Goal: Task Accomplishment & Management: Complete application form

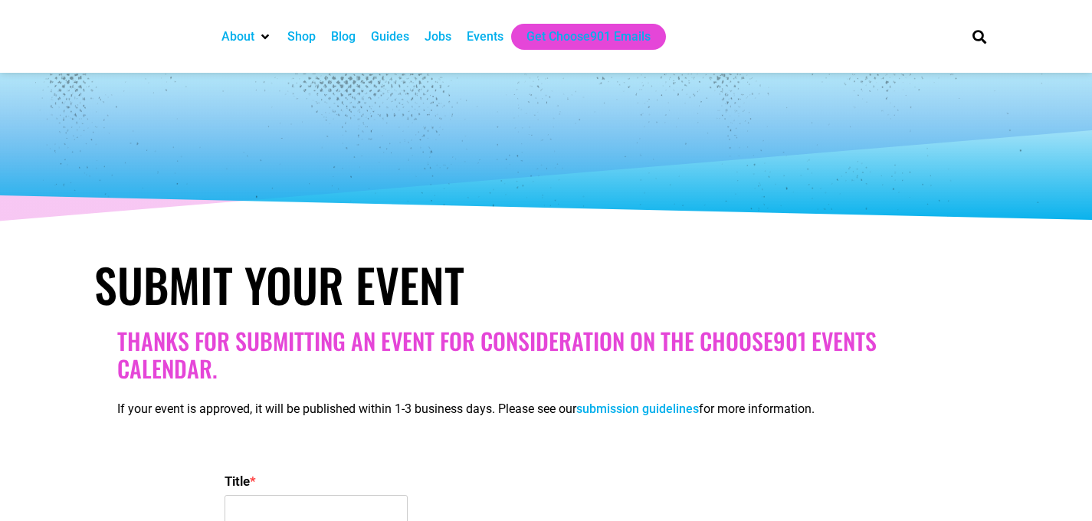
select select
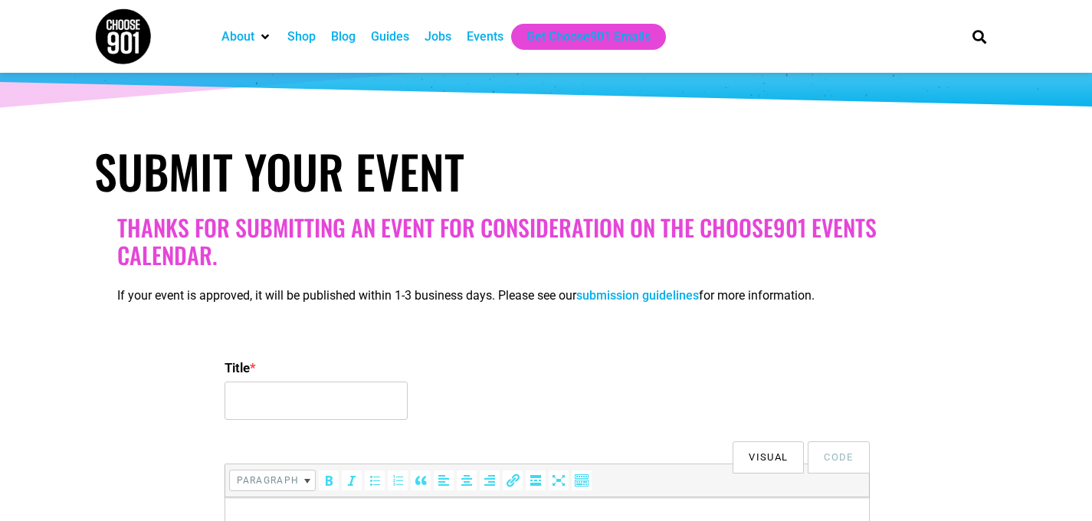
scroll to position [122, 0]
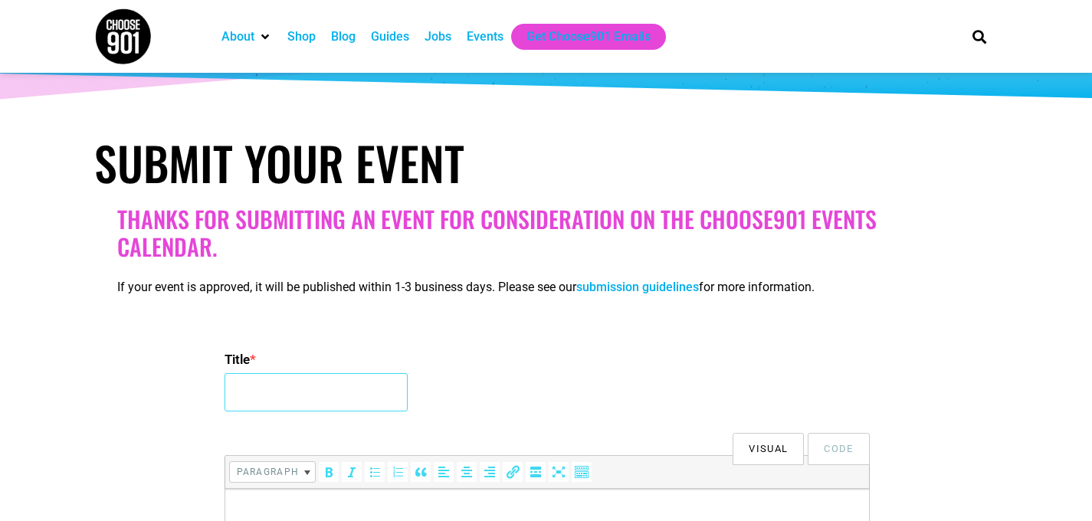
click at [332, 376] on input "Title *" at bounding box center [315, 392] width 183 height 38
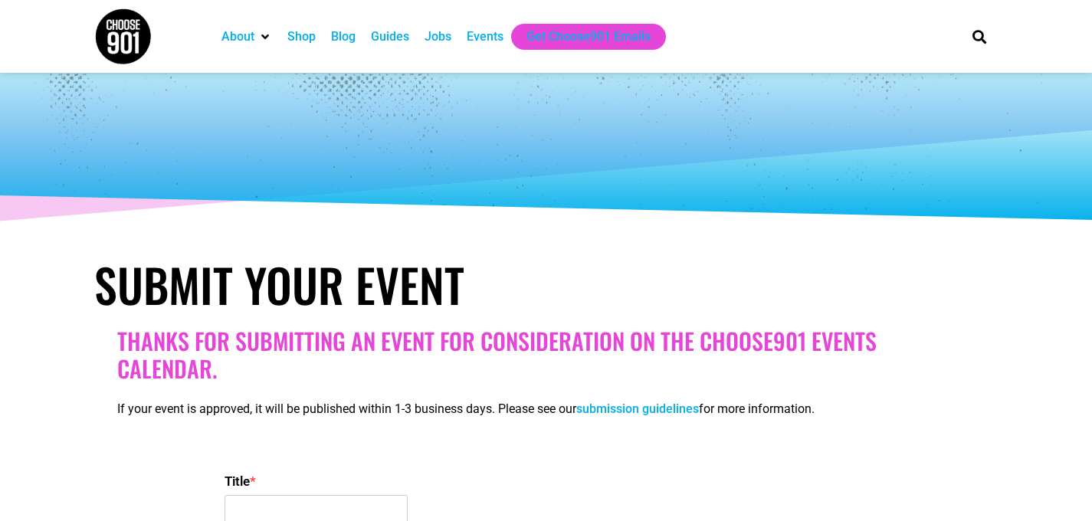
select select
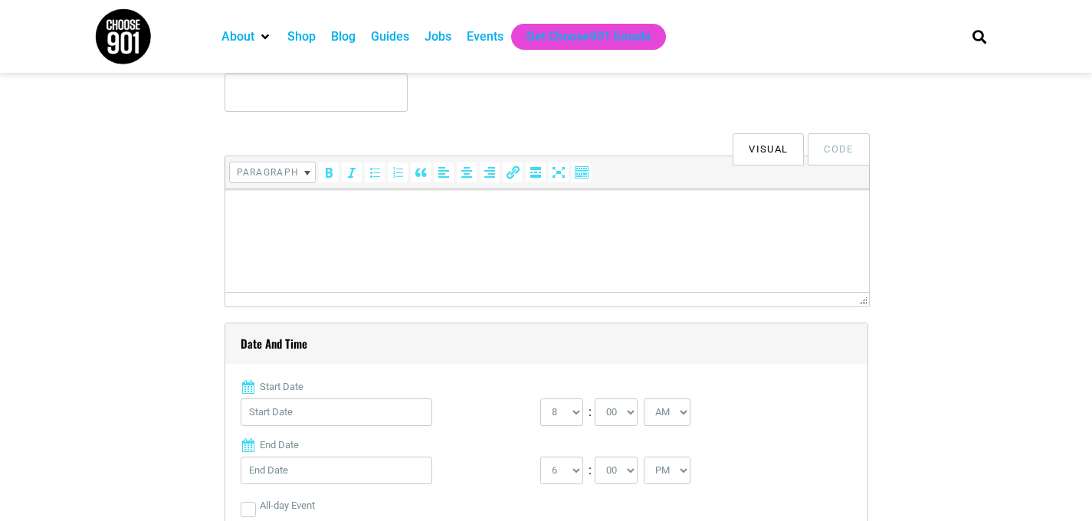
scroll to position [149, 0]
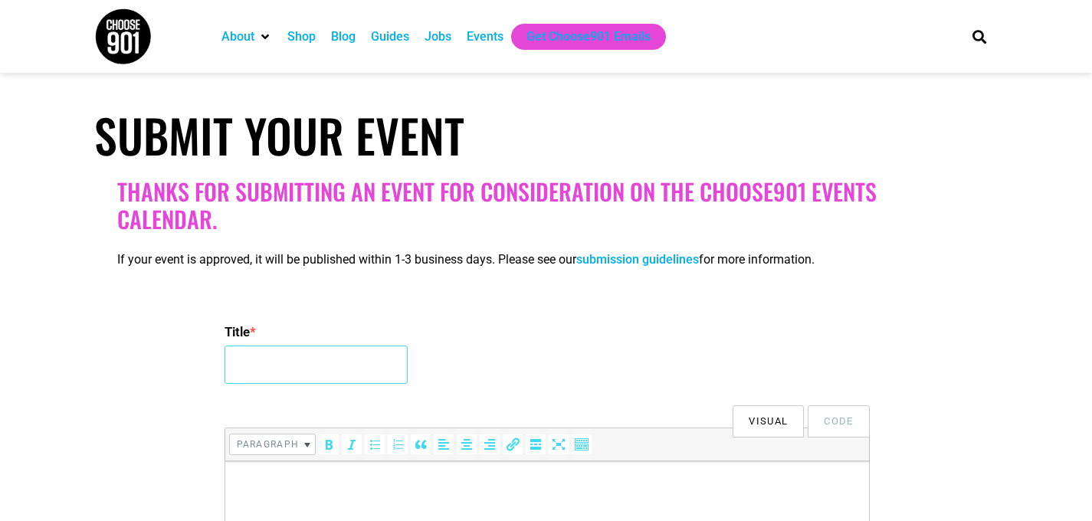
click at [312, 375] on input "Title *" at bounding box center [315, 365] width 183 height 38
click at [230, 379] on input "July [DATE]" at bounding box center [315, 365] width 183 height 38
click at [254, 362] on input "July [DATE]" at bounding box center [315, 365] width 183 height 38
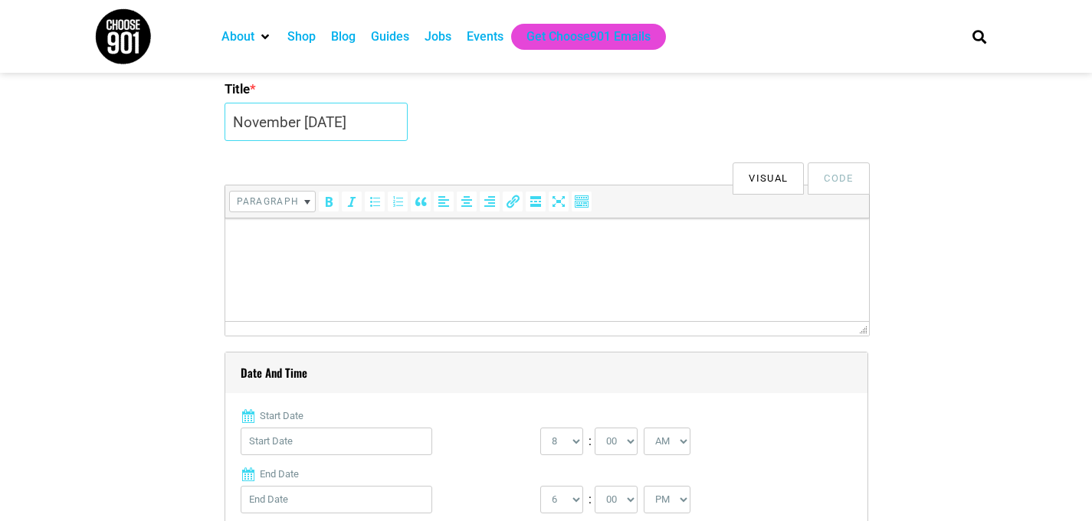
scroll to position [395, 0]
type input "November [DATE]"
click at [293, 258] on html at bounding box center [546, 236] width 644 height 43
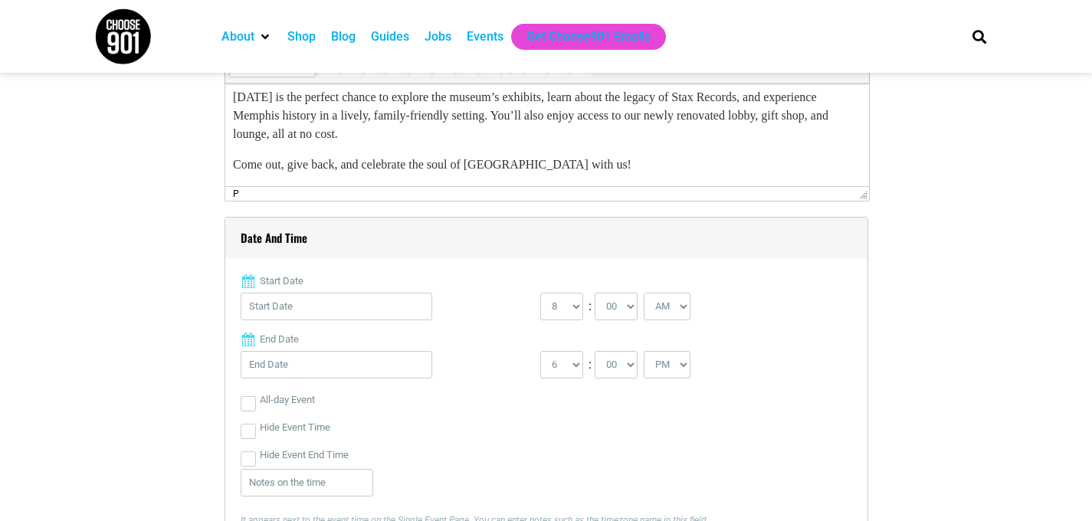
scroll to position [529, 0]
click at [412, 300] on input "Start Date" at bounding box center [337, 305] width 192 height 28
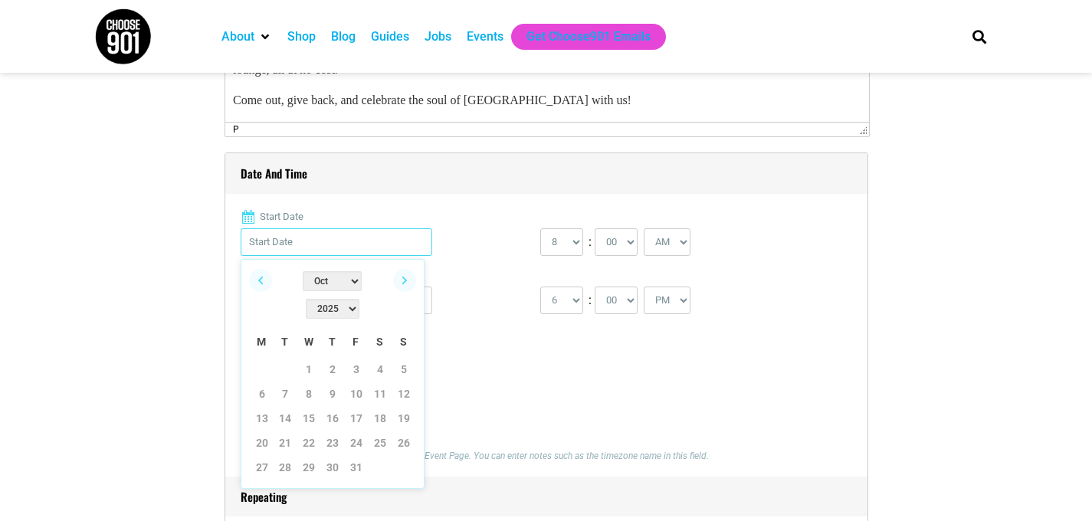
scroll to position [593, 0]
click at [405, 277] on link "Next" at bounding box center [404, 278] width 23 height 23
click at [382, 381] on link "8" at bounding box center [380, 392] width 23 height 23
type input "[DATE]"
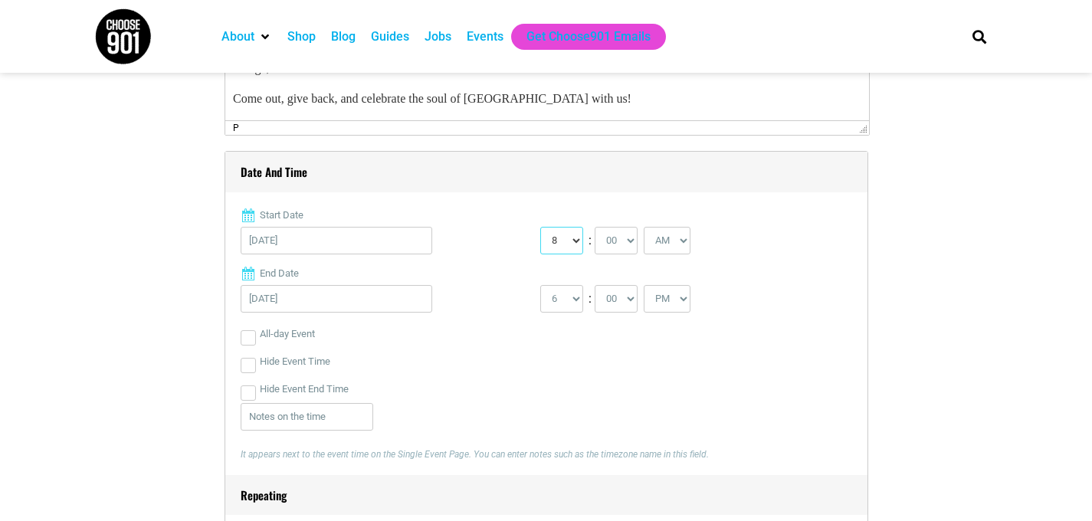
click at [569, 238] on select "0 1 2 3 4 5 6 7 8 9 10 11 12" at bounding box center [561, 241] width 43 height 28
select select "1"
click at [540, 227] on select "0 1 2 3 4 5 6 7 8 9 10 11 12" at bounding box center [561, 241] width 43 height 28
click at [660, 238] on select "AM PM" at bounding box center [667, 241] width 47 height 28
select select "PM"
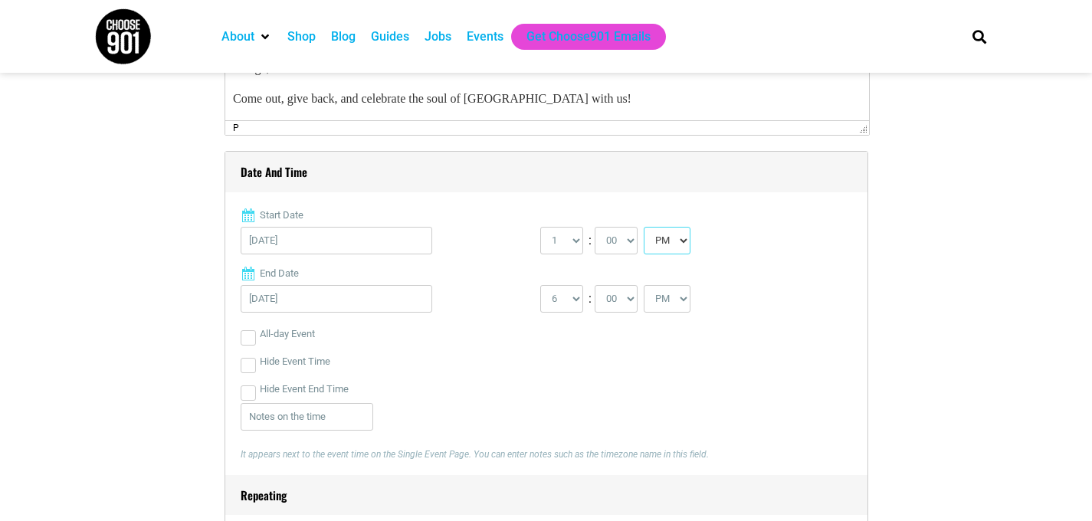
click at [647, 227] on select "AM PM" at bounding box center [667, 241] width 47 height 28
click at [576, 306] on select "1 2 3 4 5 6 7 8 9 10 11 12" at bounding box center [561, 299] width 43 height 28
click at [540, 285] on select "1 2 3 4 5 6 7 8 9 10 11 12" at bounding box center [561, 299] width 43 height 28
click at [570, 290] on select "1 2 3 4 5 6 7 8 9 10 11 12" at bounding box center [561, 299] width 43 height 28
select select "5"
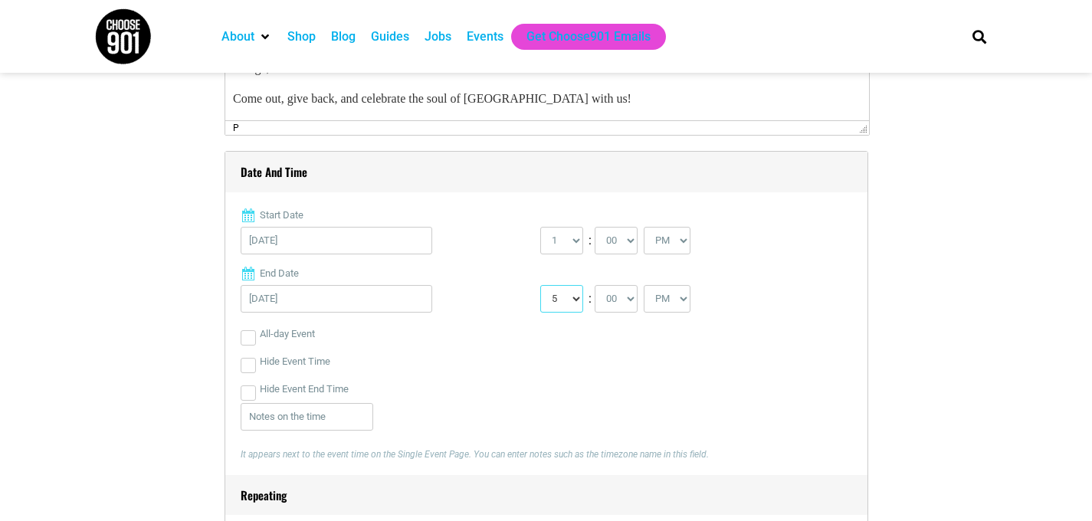
click at [540, 285] on select "1 2 3 4 5 6 7 8 9 10 11 12" at bounding box center [561, 299] width 43 height 28
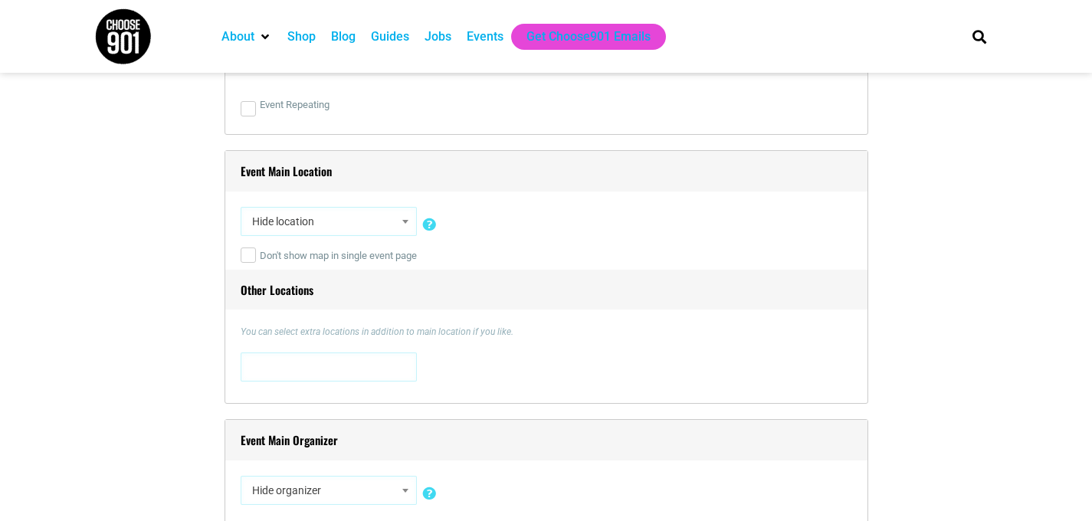
scroll to position [1031, 0]
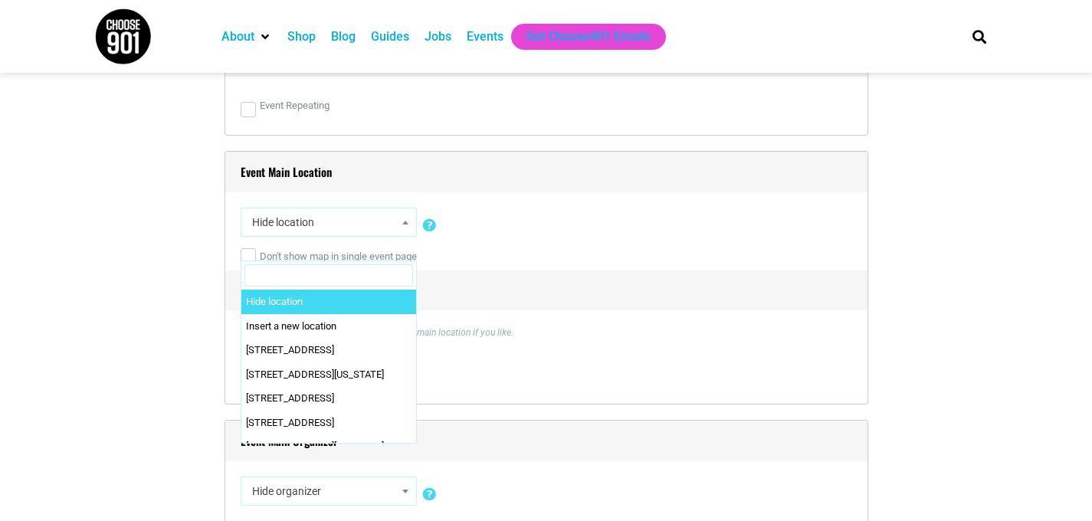
click at [396, 221] on span "Hide location" at bounding box center [329, 222] width 166 height 28
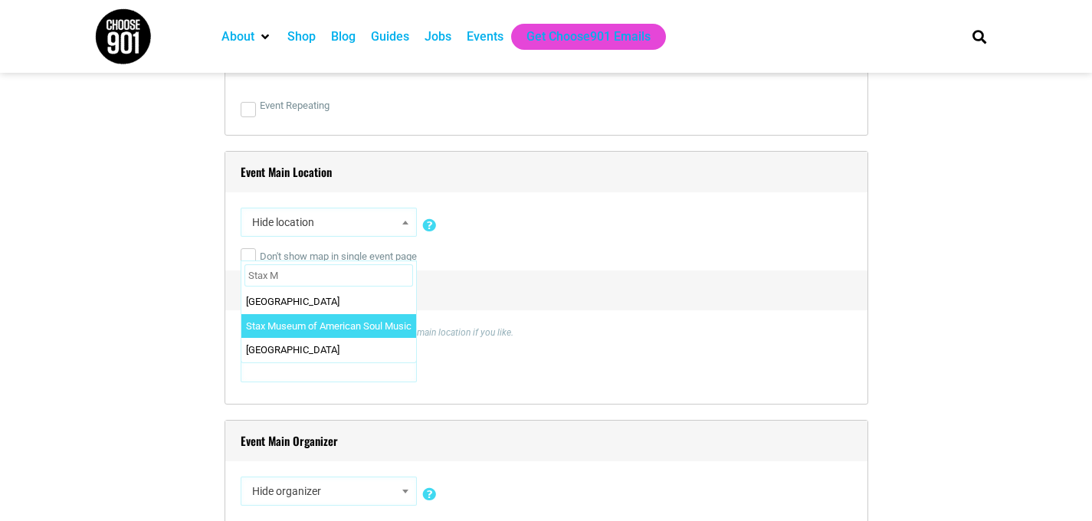
type input "Stax M"
select select "88"
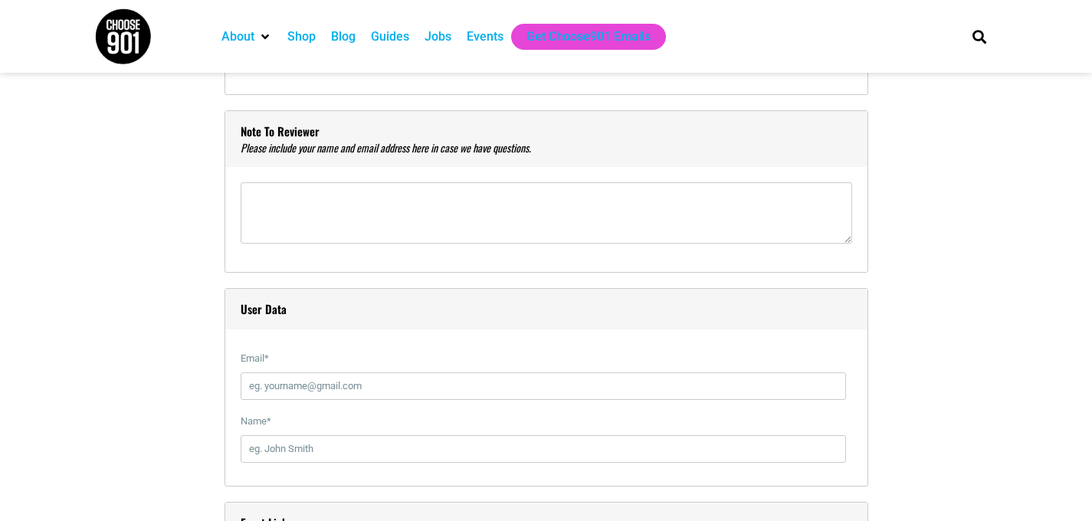
scroll to position [1470, 0]
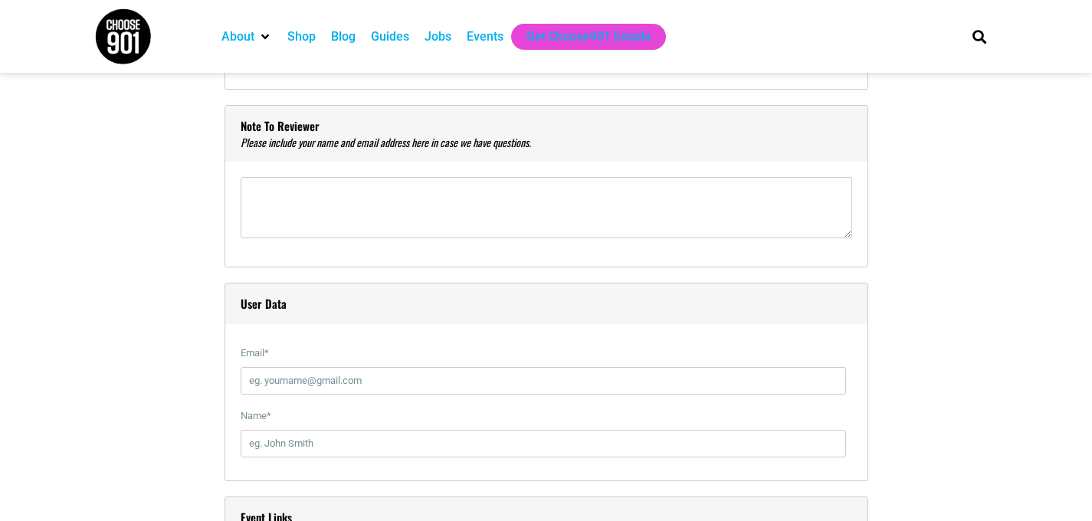
click at [358, 395] on div "Email *" at bounding box center [546, 370] width 611 height 63
click at [358, 376] on input "Email *" at bounding box center [543, 381] width 605 height 28
type input "[EMAIL_ADDRESS][PERSON_NAME][DOMAIN_NAME]"
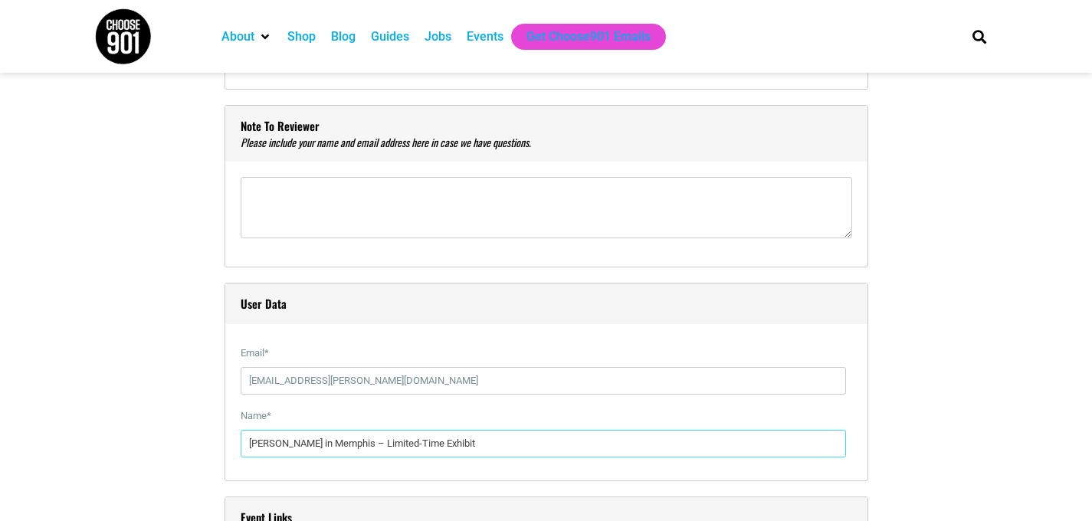
click at [352, 433] on input "[PERSON_NAME] in Memphis – Limited-Time Exhibit" at bounding box center [543, 444] width 605 height 28
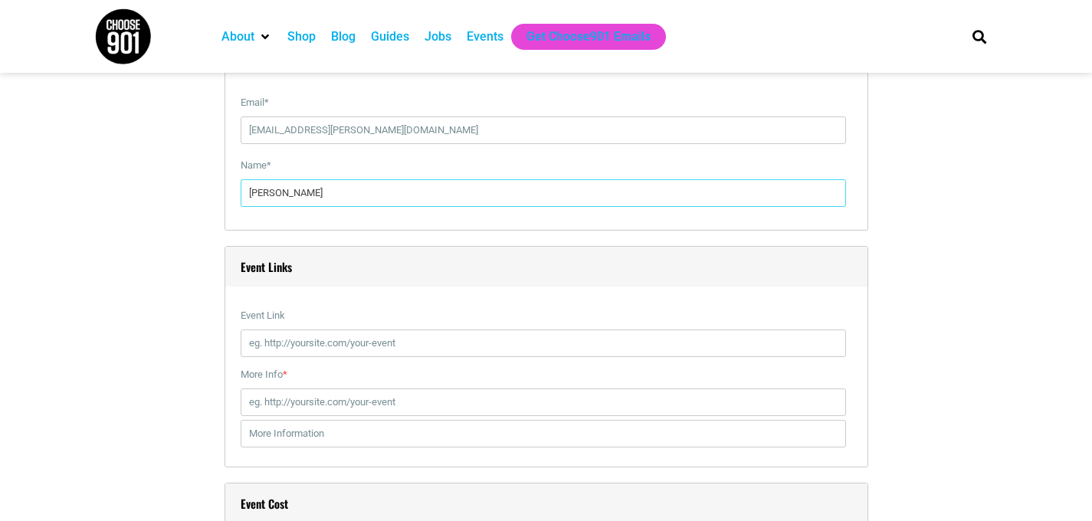
scroll to position [1729, 0]
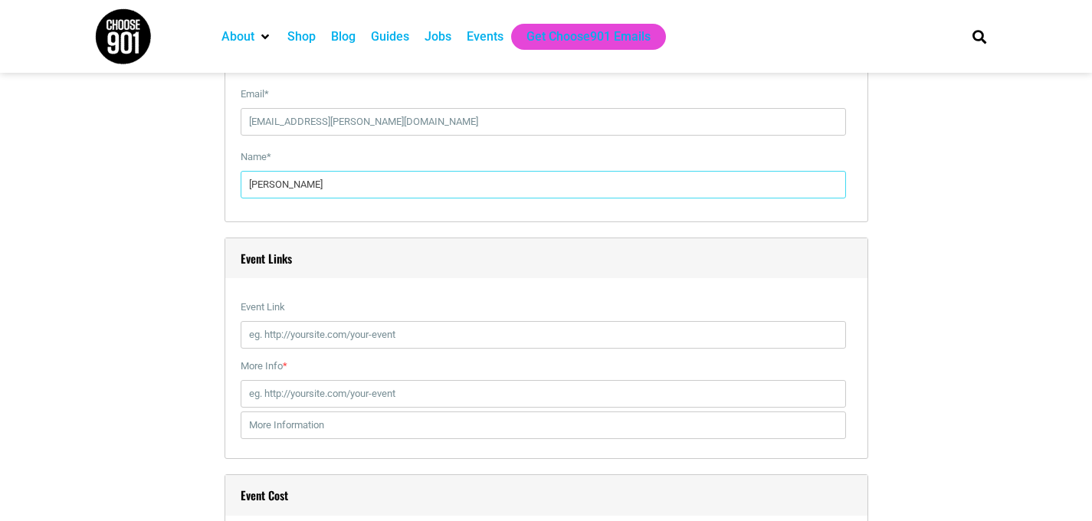
type input "[PERSON_NAME]"
click at [339, 395] on input "More Info *" at bounding box center [543, 394] width 605 height 28
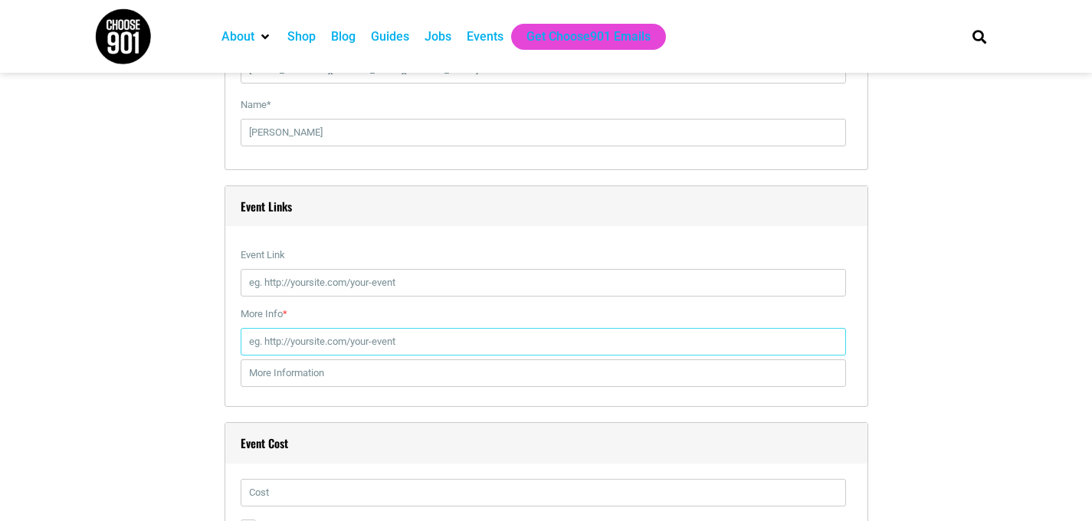
scroll to position [1782, 0]
paste input "[URL][DOMAIN_NAME][DATE]"
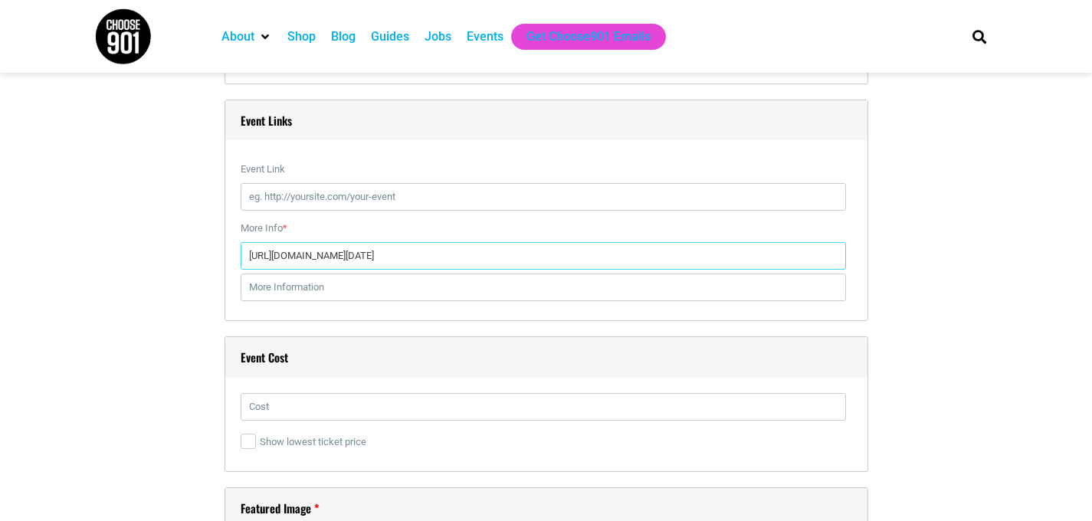
scroll to position [1867, 0]
type input "[URL][DOMAIN_NAME][DATE]"
click at [436, 257] on input "[URL][DOMAIN_NAME][DATE]" at bounding box center [543, 255] width 605 height 28
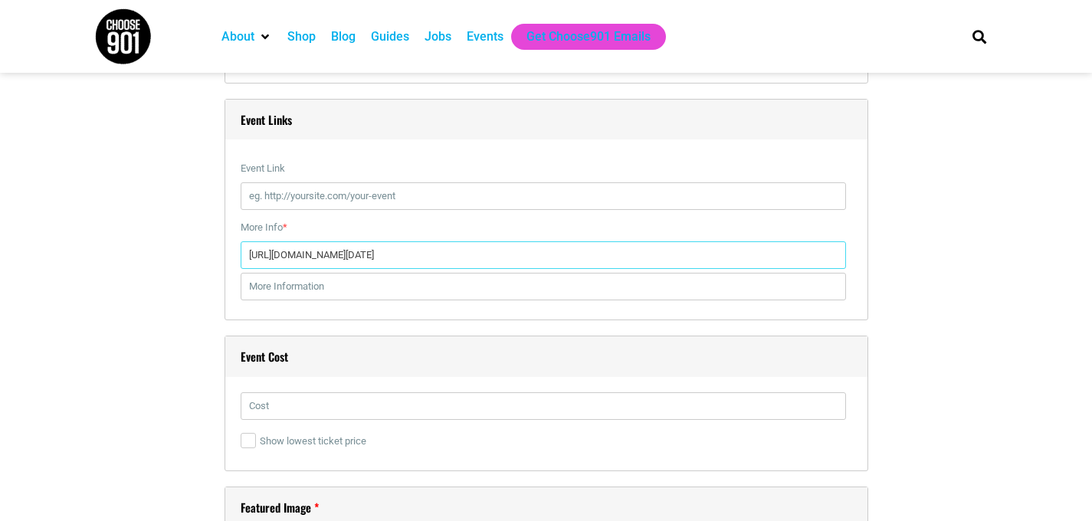
click at [436, 257] on input "[URL][DOMAIN_NAME][DATE]" at bounding box center [543, 255] width 605 height 28
paste input "[URL][DOMAIN_NAME][DATE]"
type input "[URL][DOMAIN_NAME][DATE]"
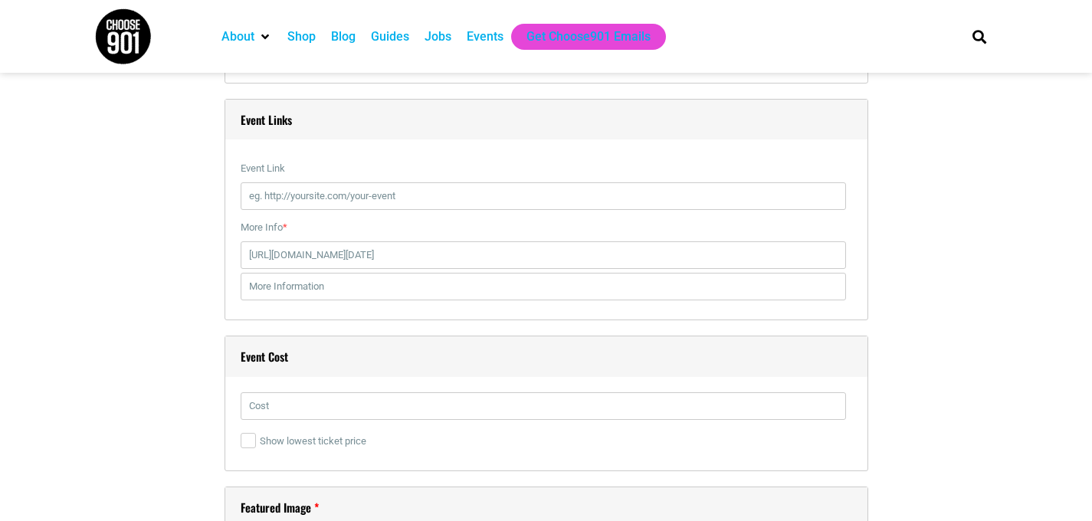
click at [407, 347] on h4 "Event Cost" at bounding box center [546, 356] width 642 height 41
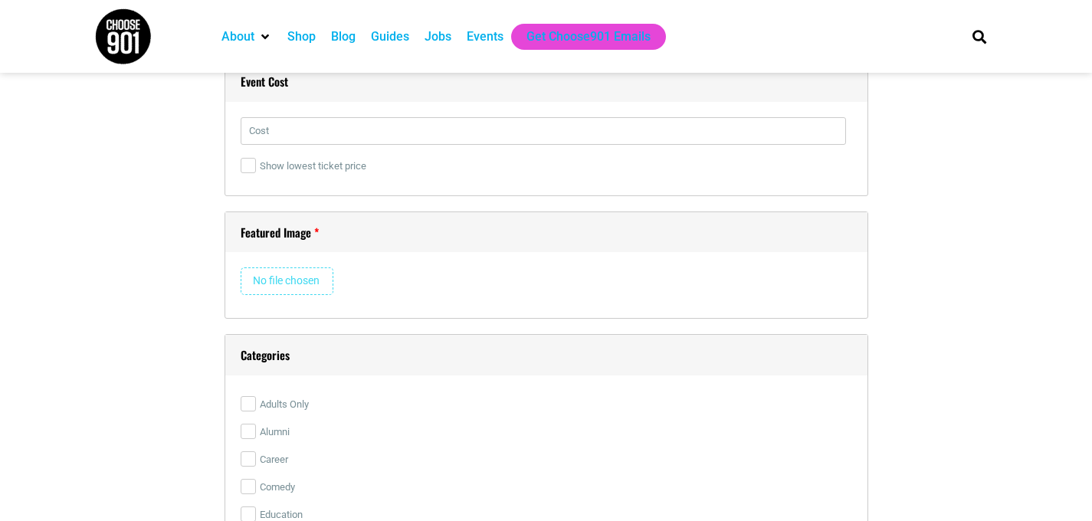
scroll to position [2144, 0]
click at [327, 291] on input "file" at bounding box center [287, 280] width 93 height 28
type input "C:\fakepath\Nov Fam DAy.jpeg"
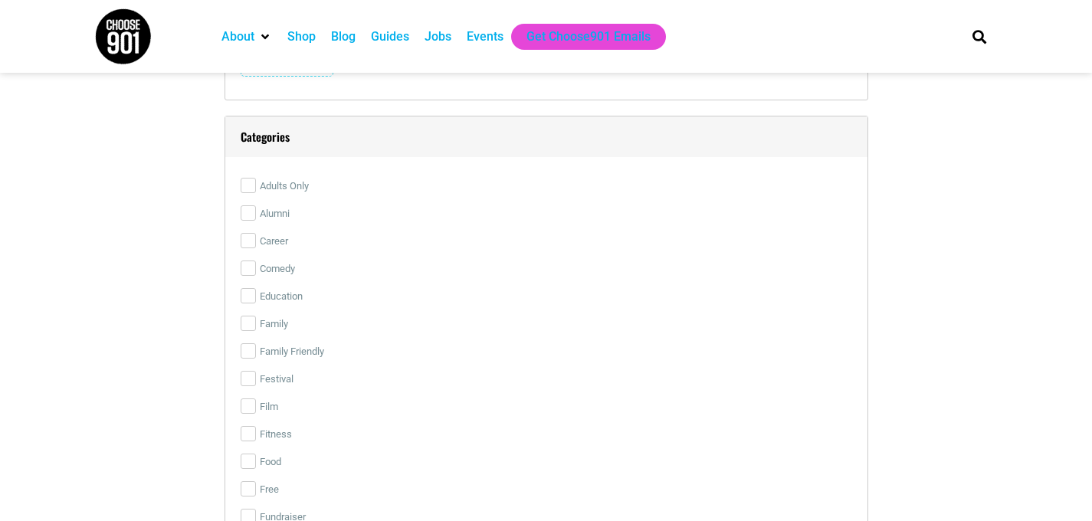
scroll to position [2679, 0]
click at [247, 347] on input "Family Friendly" at bounding box center [248, 343] width 15 height 15
checkbox input "true"
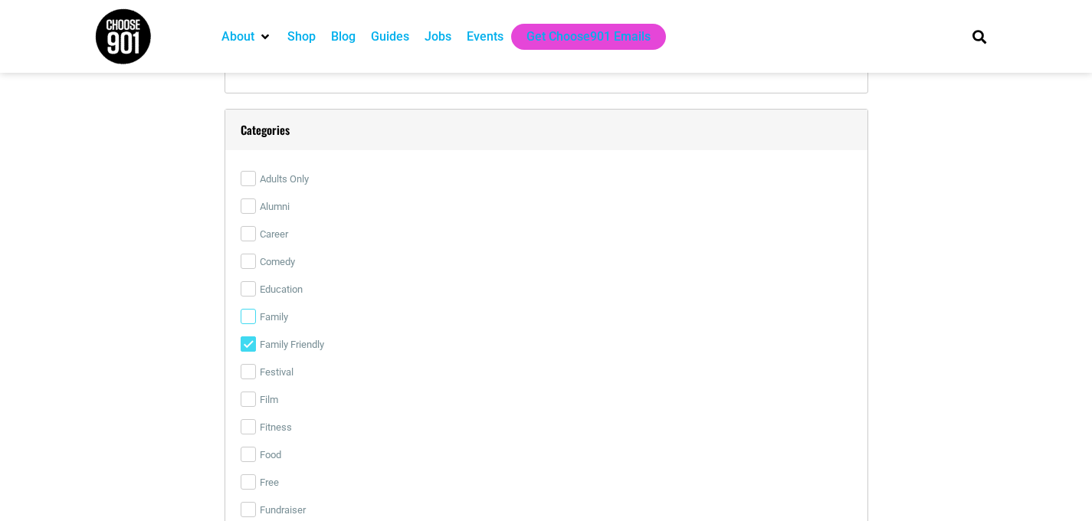
click at [251, 314] on input "Family" at bounding box center [248, 316] width 15 height 15
checkbox input "true"
click at [251, 267] on input "Comedy" at bounding box center [248, 261] width 15 height 15
checkbox input "true"
click at [251, 285] on input "Education" at bounding box center [248, 288] width 15 height 15
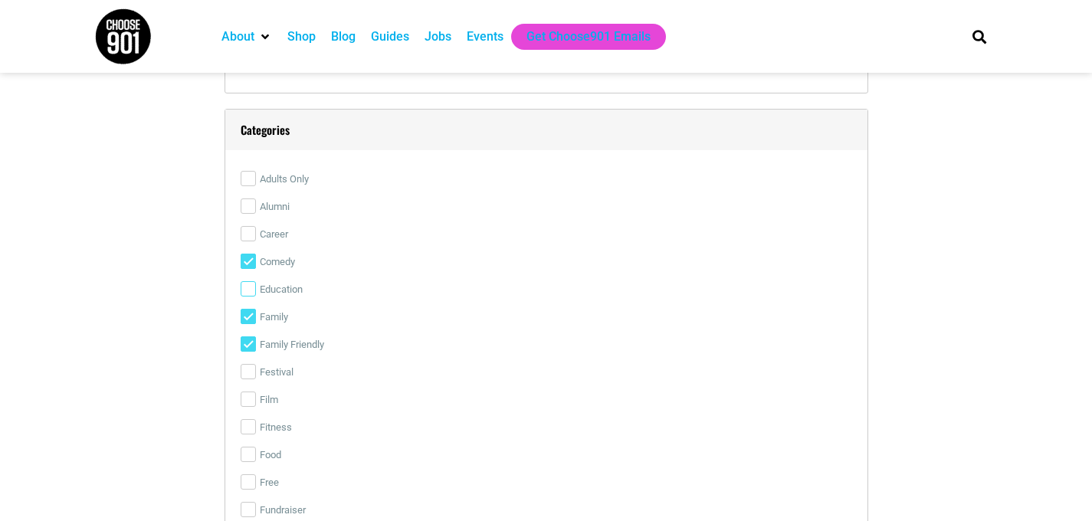
checkbox input "true"
click at [251, 254] on input "Comedy" at bounding box center [248, 261] width 15 height 15
checkbox input "false"
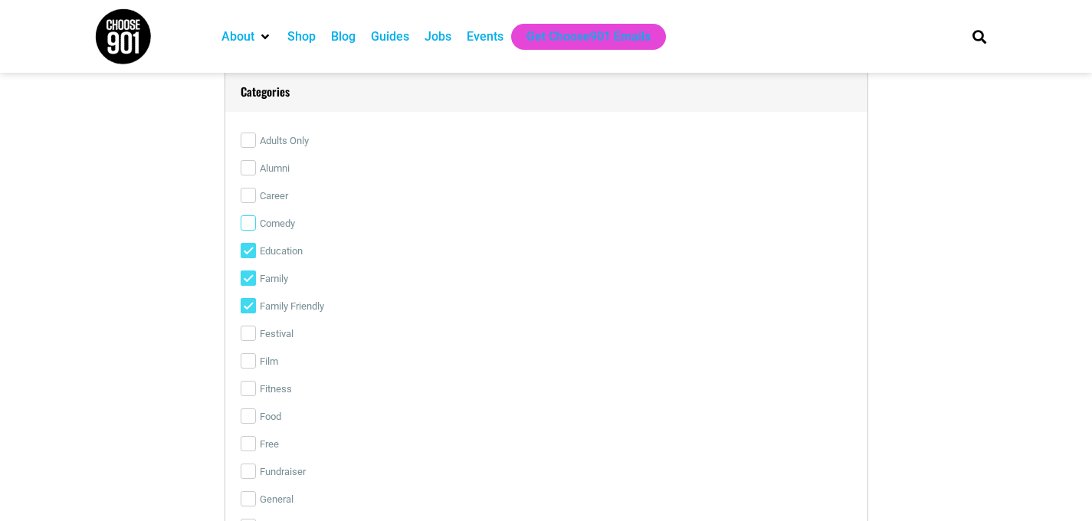
scroll to position [2730, 0]
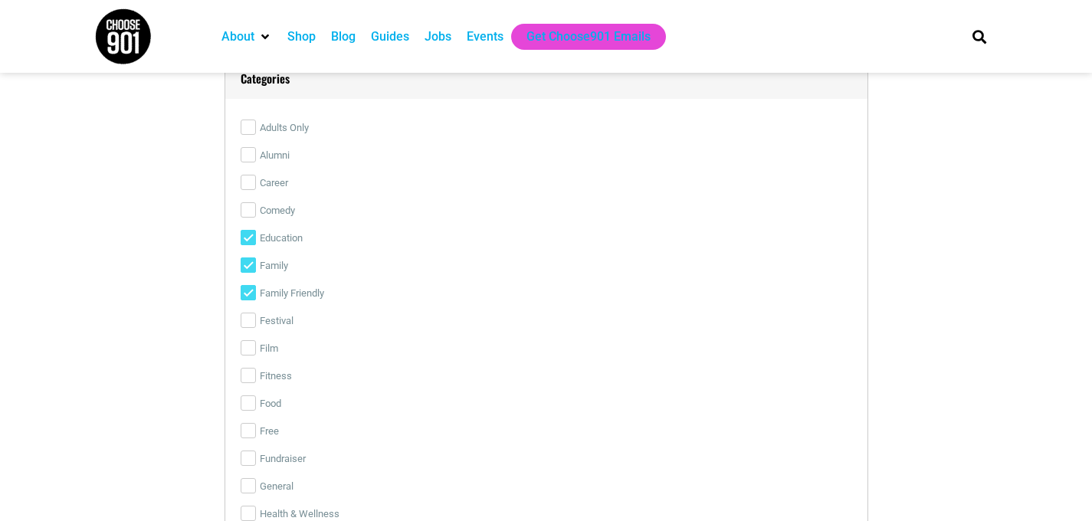
click at [243, 329] on label "Festival" at bounding box center [546, 321] width 611 height 28
click at [243, 328] on input "Festival" at bounding box center [248, 320] width 15 height 15
click at [244, 326] on label "Festival" at bounding box center [546, 321] width 611 height 28
click at [244, 326] on input "Festival" at bounding box center [248, 320] width 15 height 15
click at [246, 319] on input "Festival" at bounding box center [248, 320] width 15 height 15
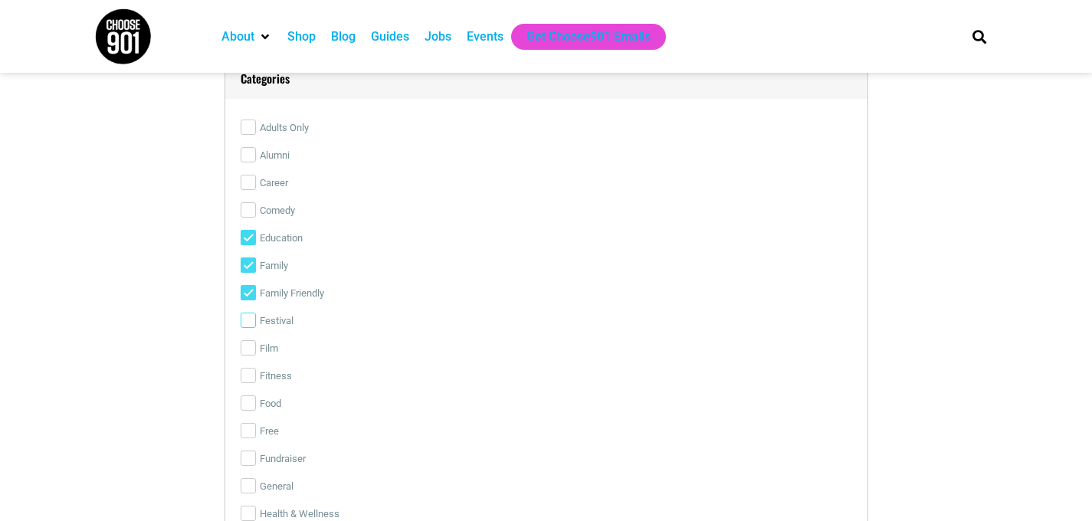
checkbox input "true"
click at [246, 340] on input "Film" at bounding box center [248, 347] width 15 height 15
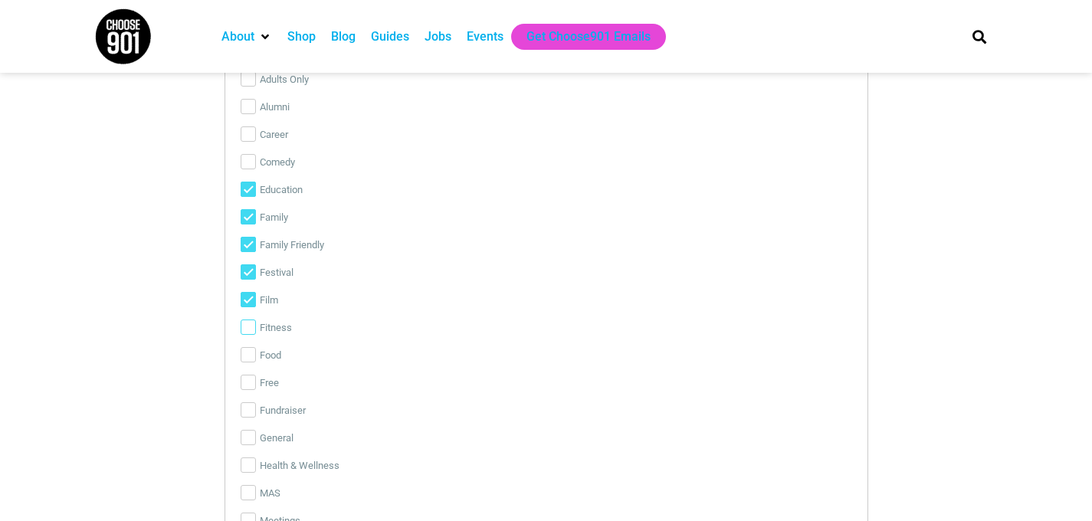
scroll to position [2780, 0]
click at [247, 304] on label "Film" at bounding box center [546, 299] width 611 height 28
click at [247, 304] on input "Film" at bounding box center [248, 297] width 15 height 15
checkbox input "false"
click at [253, 382] on input "Free" at bounding box center [248, 380] width 15 height 15
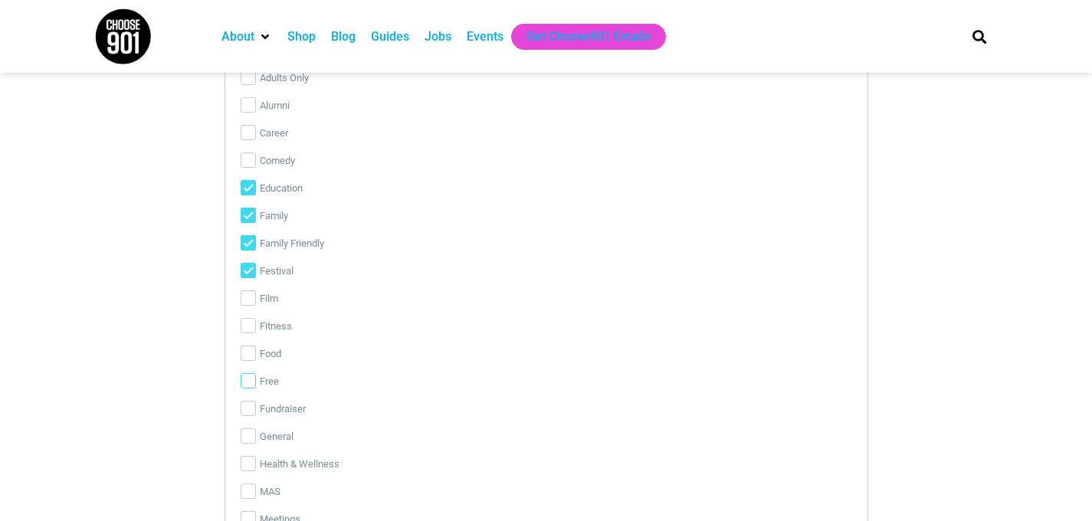
checkbox input "true"
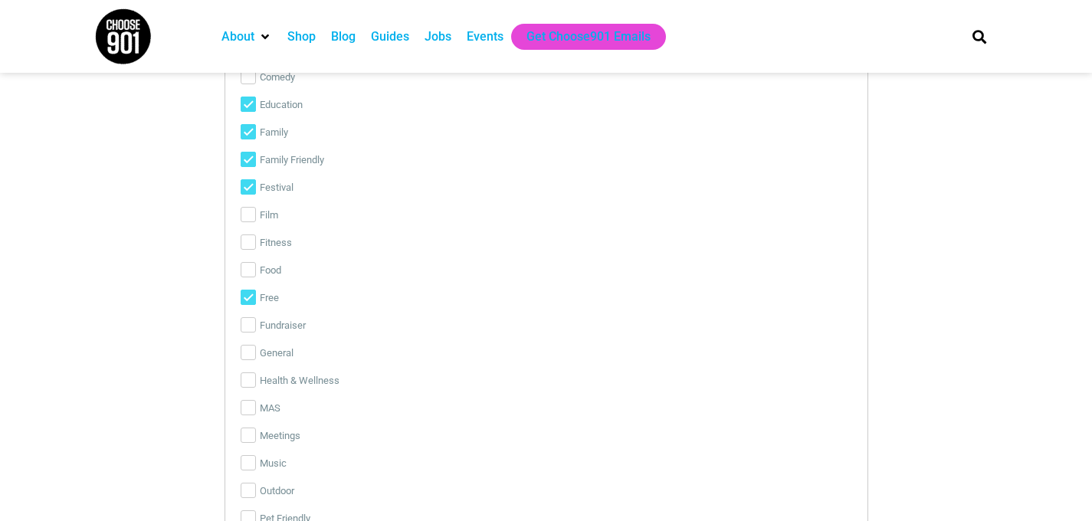
scroll to position [2866, 0]
click at [251, 376] on input "Health & Wellness" at bounding box center [248, 377] width 15 height 15
checkbox input "true"
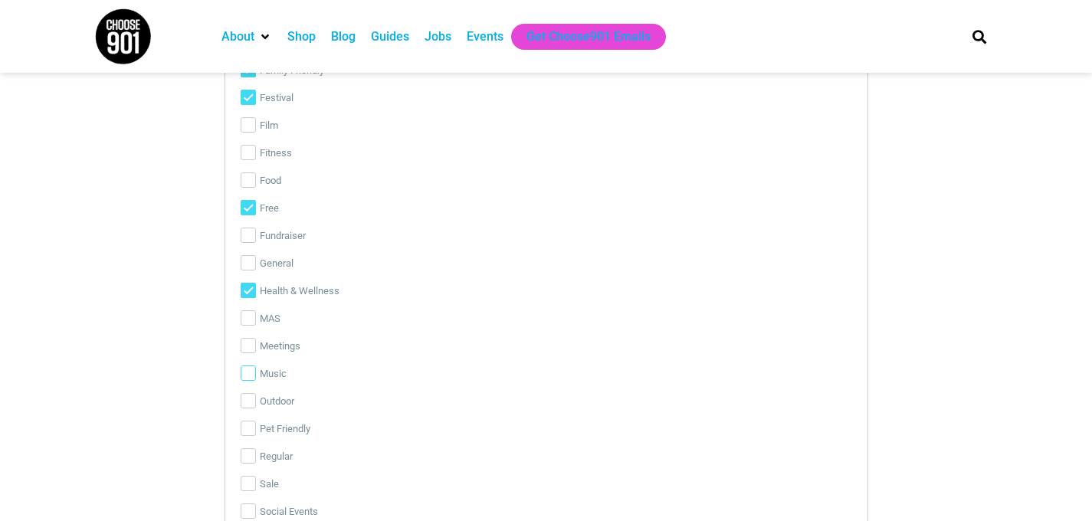
click at [251, 376] on input "Music" at bounding box center [248, 372] width 15 height 15
checkbox input "true"
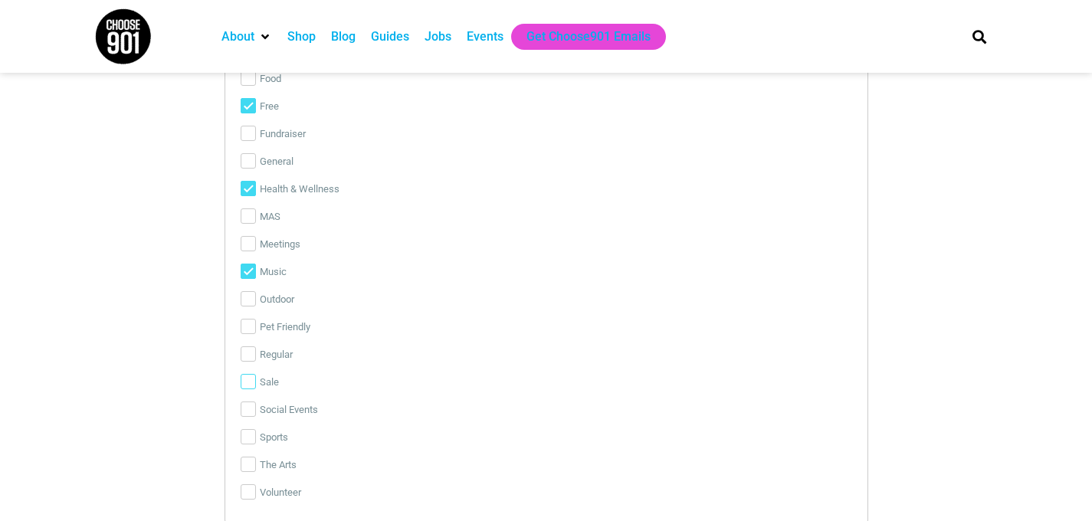
scroll to position [3056, 0]
click at [249, 411] on input "Social Events" at bounding box center [248, 408] width 15 height 15
checkbox input "true"
click at [252, 463] on input "The Arts" at bounding box center [248, 463] width 15 height 15
checkbox input "true"
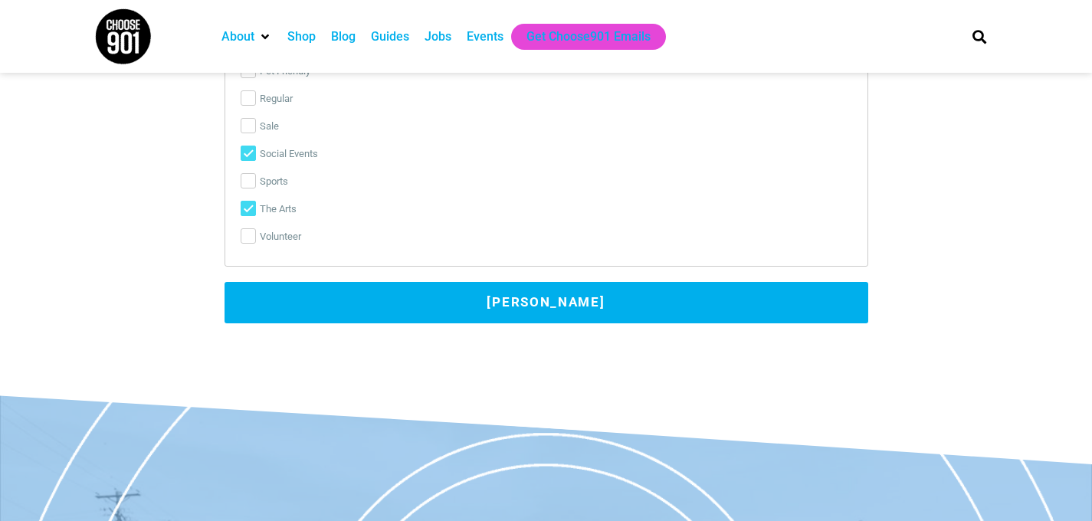
scroll to position [3314, 0]
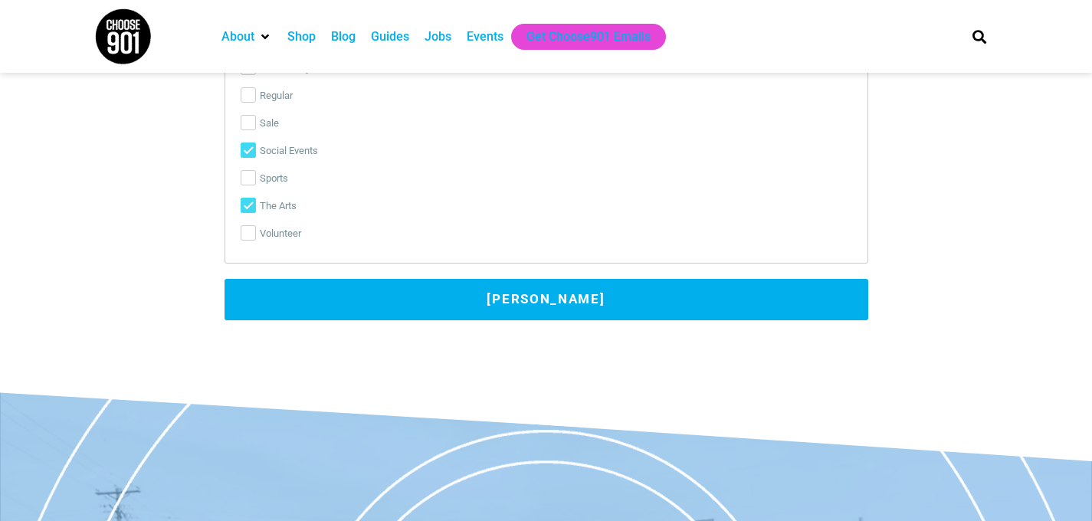
click at [370, 280] on button "[PERSON_NAME]" at bounding box center [546, 299] width 644 height 41
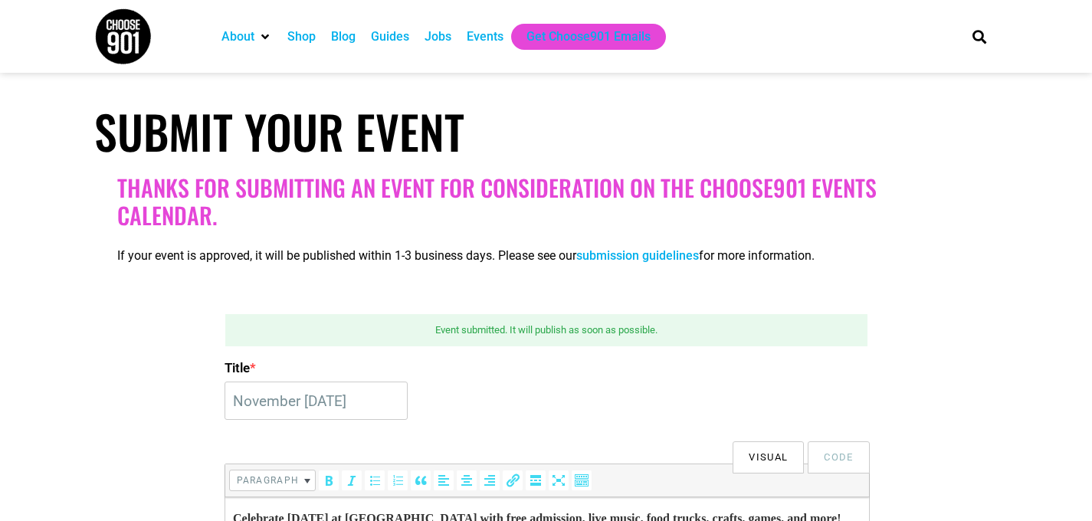
scroll to position [185, 0]
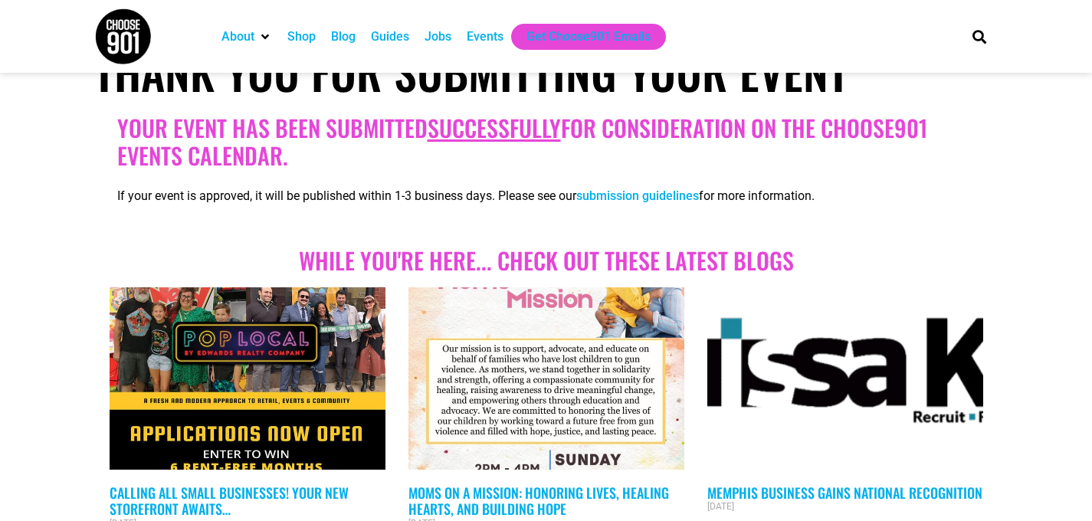
scroll to position [214, 0]
